Goal: Information Seeking & Learning: Learn about a topic

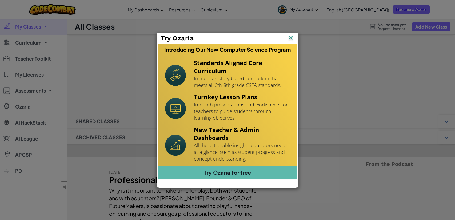
click at [292, 38] on img at bounding box center [290, 38] width 7 height 8
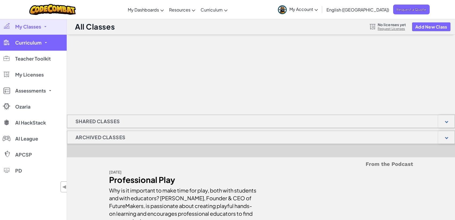
click at [40, 41] on span "Curriculum" at bounding box center [28, 42] width 26 height 5
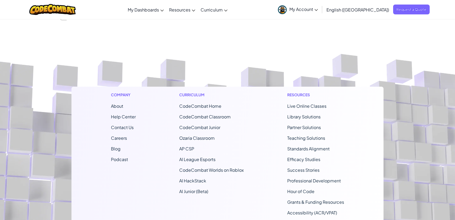
scroll to position [222, 0]
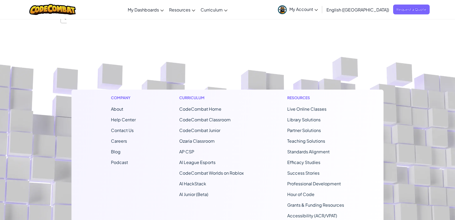
click at [223, 79] on footer "Company About Help Center Contact Us Careers Blog Podcast Curriculum CodeCombat…" at bounding box center [227, 154] width 455 height 289
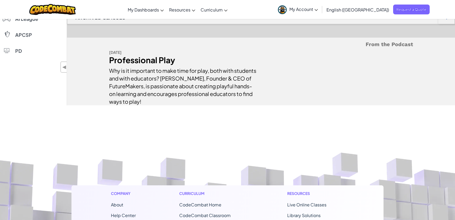
scroll to position [0, 0]
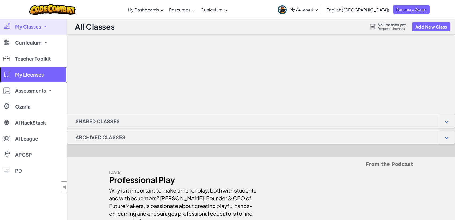
click at [54, 80] on link "My Licenses" at bounding box center [33, 75] width 67 height 16
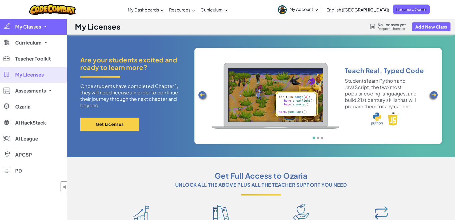
click at [48, 30] on link "My Classes" at bounding box center [33, 27] width 67 height 16
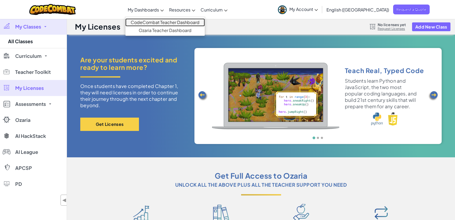
click at [162, 25] on link "CodeCombat Teacher Dashboard" at bounding box center [164, 22] width 79 height 8
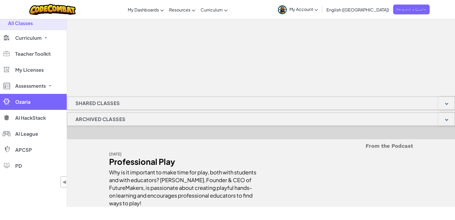
scroll to position [18, 0]
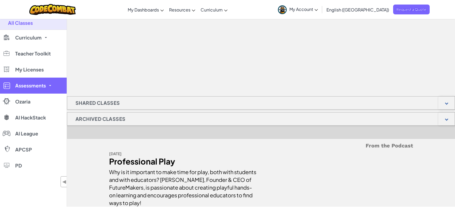
click at [52, 89] on link "Assessments" at bounding box center [33, 86] width 67 height 16
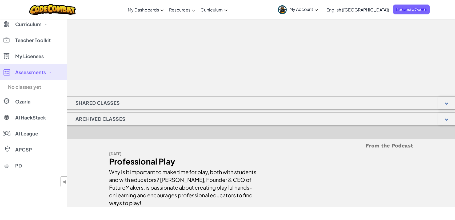
click at [126, 82] on div "Shared Classes Archived Classes From the Podcast Jan 28 2025 Professional Play …" at bounding box center [261, 111] width 388 height 190
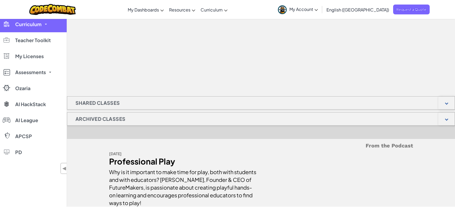
click at [46, 29] on link "Curriculum" at bounding box center [33, 24] width 67 height 16
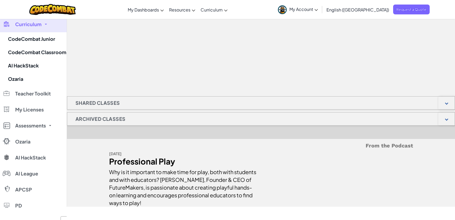
click at [125, 74] on div "Shared Classes Archived Classes From the Podcast Jan 28 2025 Professional Play …" at bounding box center [261, 111] width 388 height 190
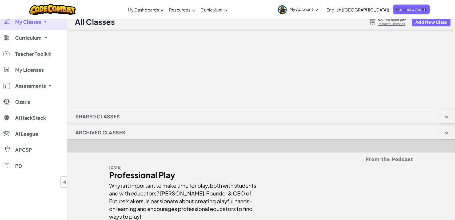
scroll to position [0, 0]
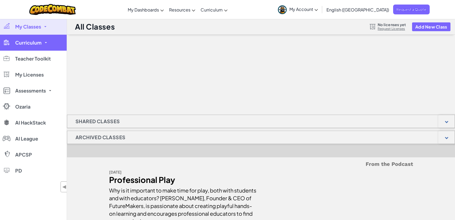
click at [51, 49] on link "Curriculum" at bounding box center [33, 43] width 67 height 16
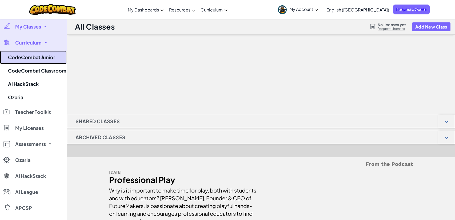
click at [55, 61] on link "CodeCombat Junior" at bounding box center [33, 57] width 67 height 13
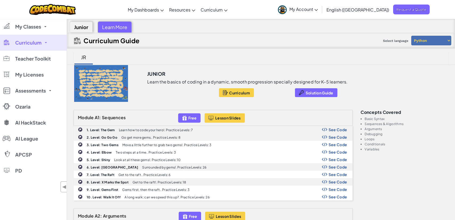
click at [54, 46] on link "Curriculum" at bounding box center [33, 43] width 67 height 16
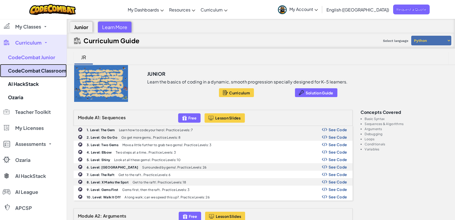
click at [54, 71] on link "CodeCombat Classroom" at bounding box center [33, 70] width 67 height 13
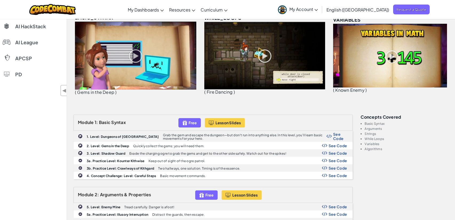
scroll to position [97, 0]
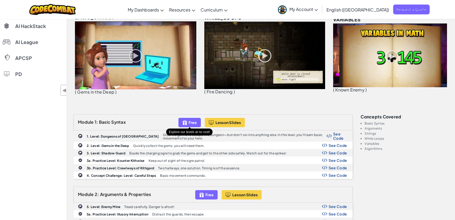
click at [185, 125] on img at bounding box center [184, 123] width 5 height 6
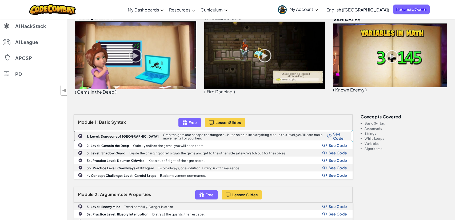
click at [110, 137] on b "1. Level: Dungeons of Kithgard" at bounding box center [123, 136] width 72 height 4
